Goal: Task Accomplishment & Management: Manage account settings

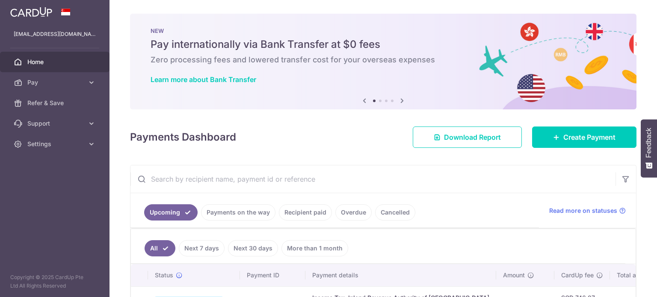
scroll to position [86, 0]
